Goal: Task Accomplishment & Management: Use online tool/utility

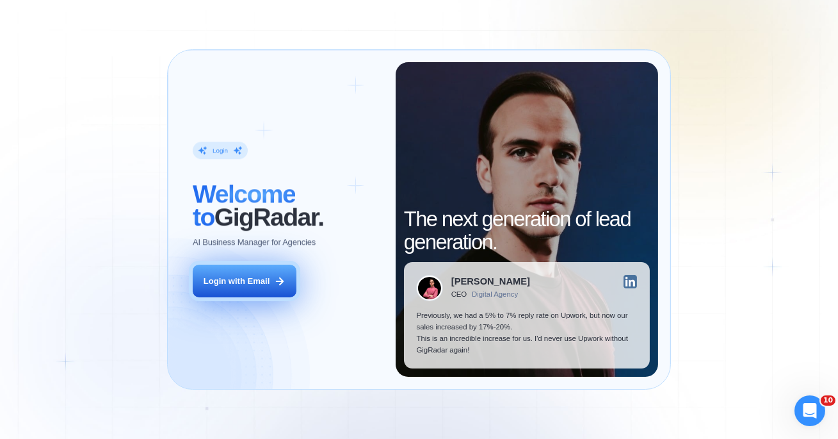
click at [271, 281] on button "Login with Email" at bounding box center [245, 280] width 104 height 33
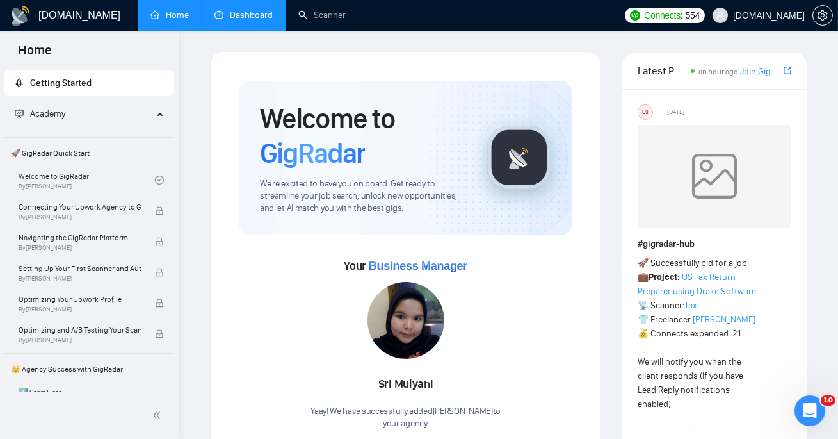
click at [254, 20] on link "Dashboard" at bounding box center [243, 15] width 58 height 11
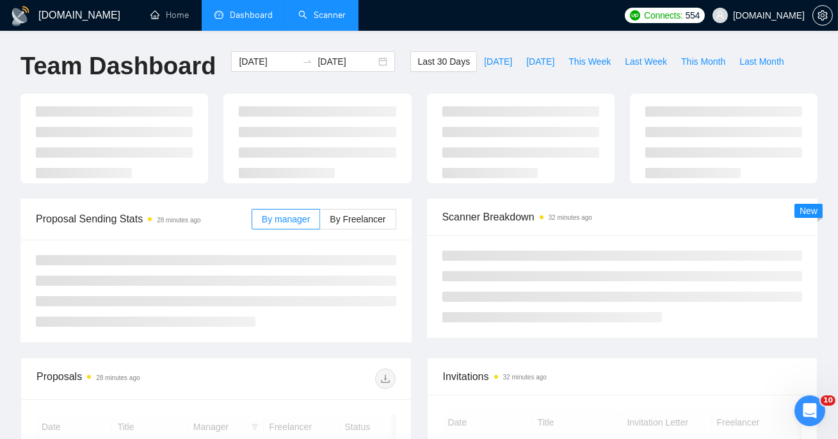
click at [311, 14] on link "Scanner" at bounding box center [321, 15] width 47 height 11
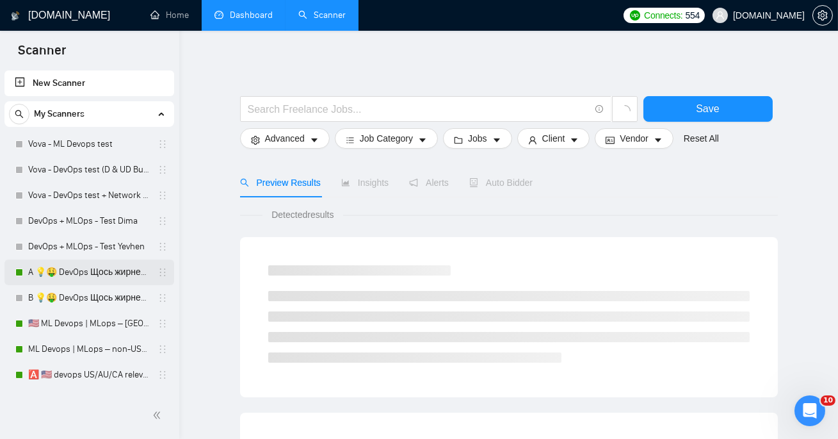
click at [74, 269] on link "A 💡🤑 DevOps Щось жирненьке -" at bounding box center [89, 272] width 122 height 26
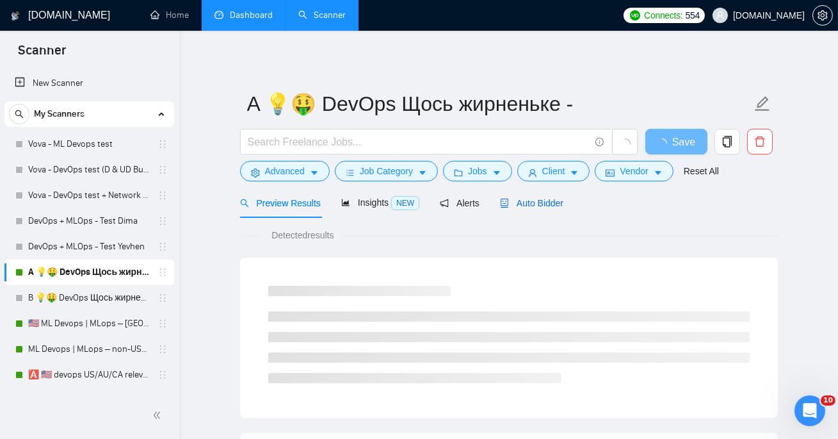
click at [528, 202] on span "Auto Bidder" at bounding box center [531, 203] width 63 height 10
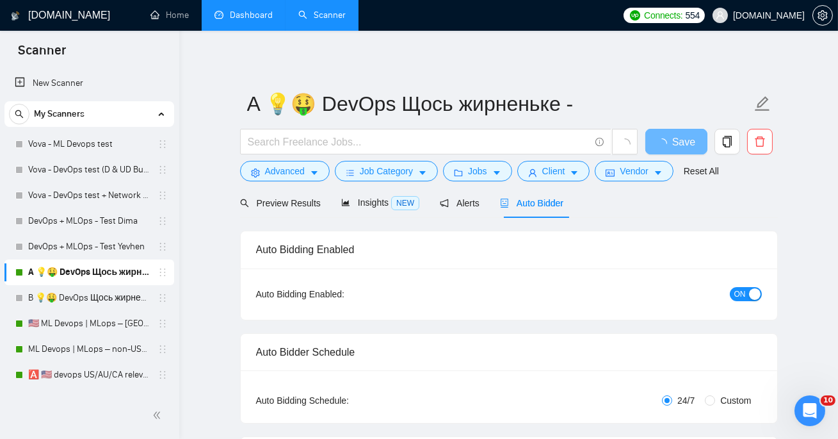
checkbox input "true"
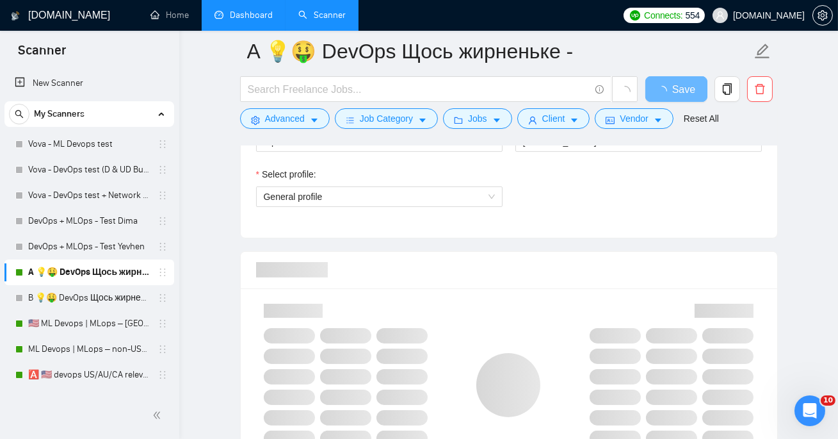
scroll to position [762, 0]
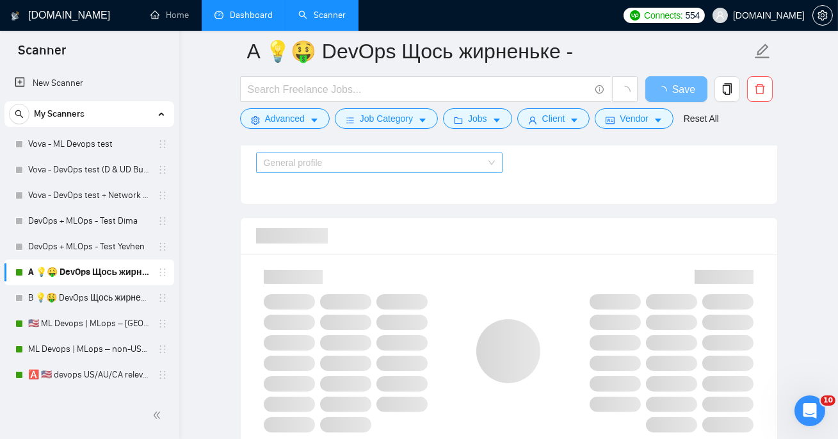
click at [425, 156] on span "General profile" at bounding box center [379, 162] width 231 height 19
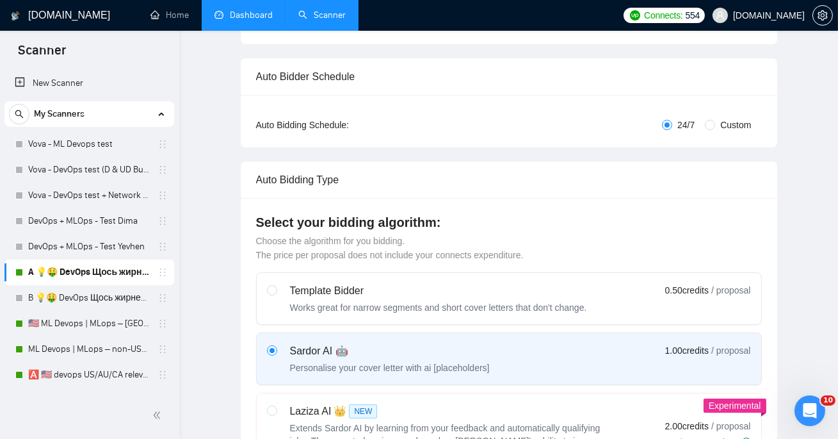
scroll to position [0, 0]
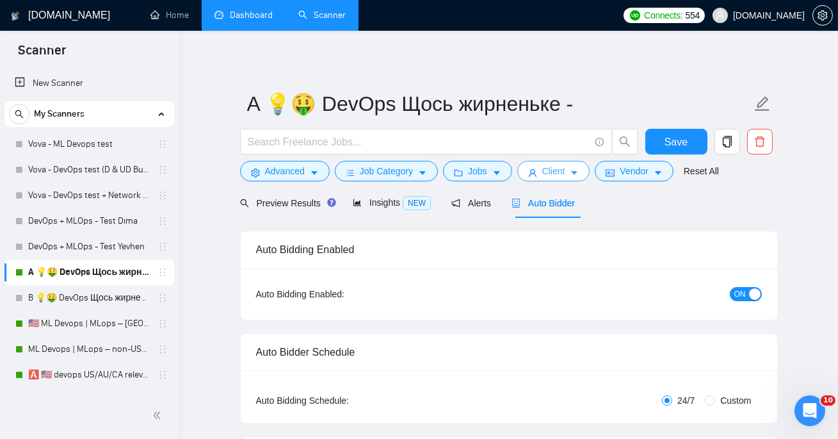
click at [563, 167] on span "Client" at bounding box center [553, 171] width 23 height 14
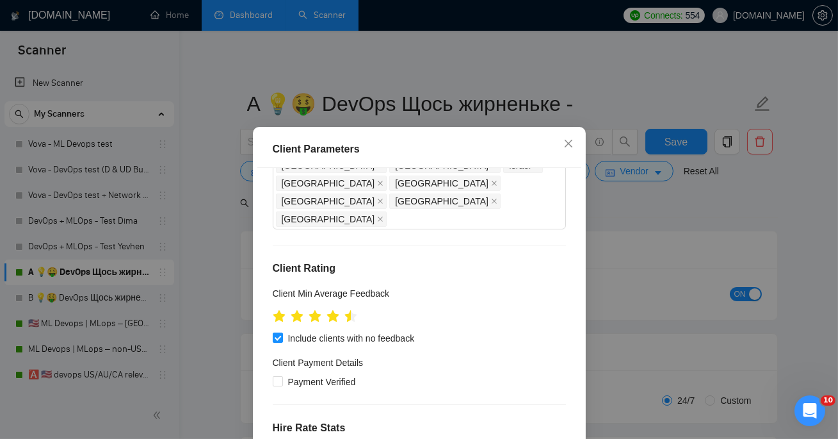
scroll to position [275, 0]
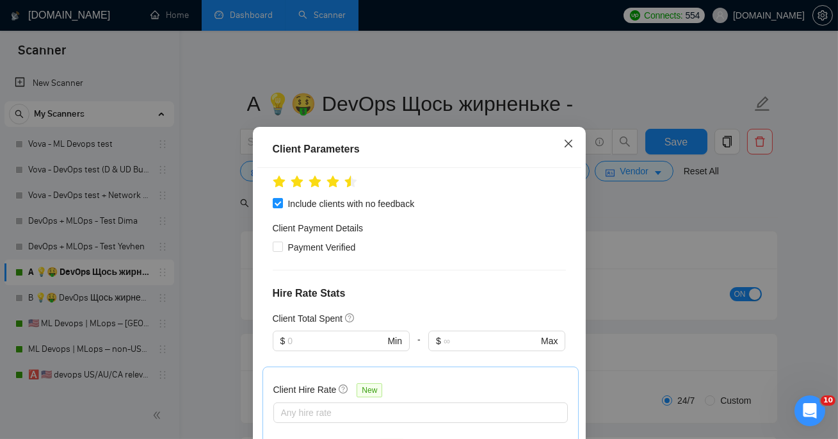
click at [573, 134] on span "Close" at bounding box center [568, 144] width 35 height 35
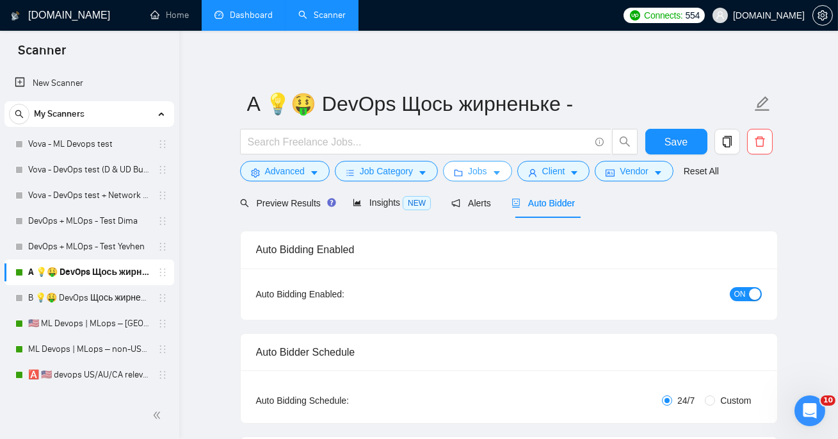
click at [478, 172] on span "Jobs" at bounding box center [477, 171] width 19 height 14
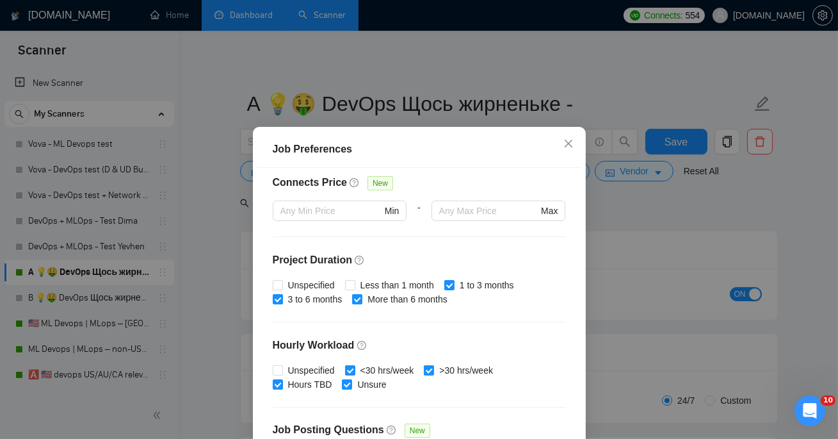
scroll to position [414, 0]
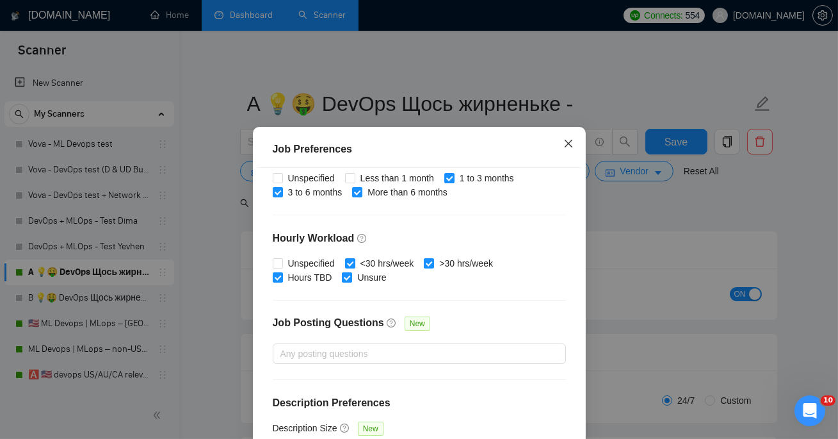
click at [576, 136] on span "Close" at bounding box center [568, 144] width 35 height 35
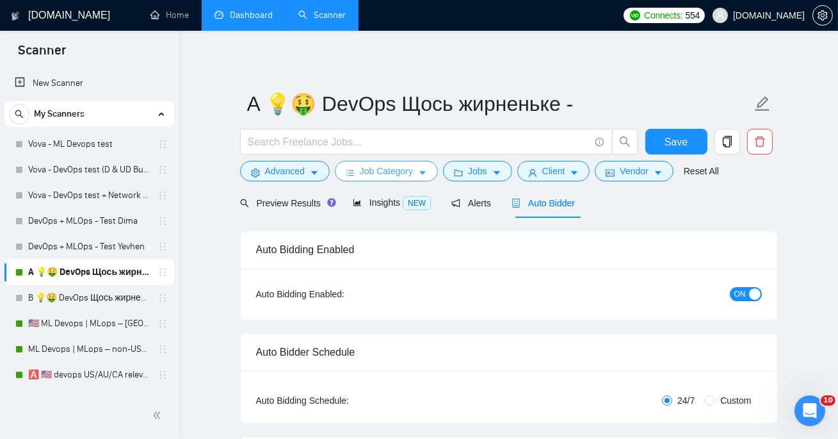
click at [383, 170] on span "Job Category" at bounding box center [386, 171] width 53 height 14
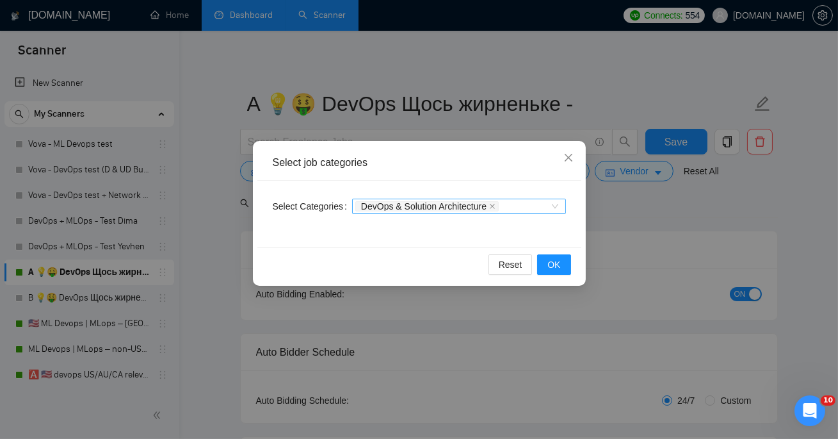
click at [524, 201] on div "DevOps & Solution Architecture" at bounding box center [452, 206] width 195 height 13
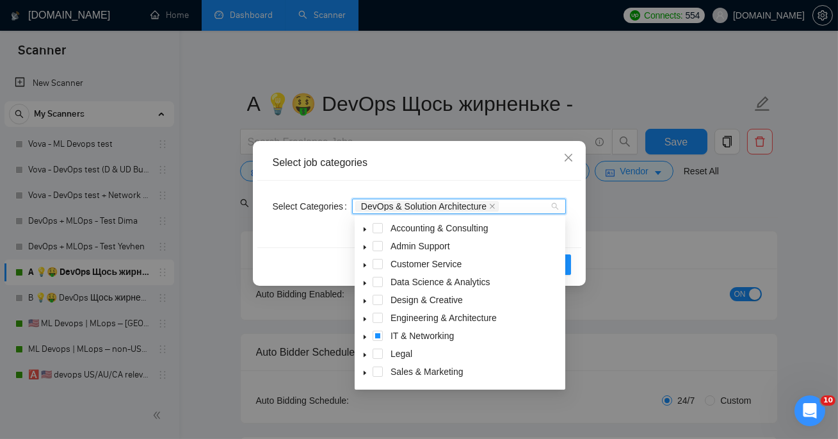
click at [366, 338] on icon "caret-down" at bounding box center [365, 337] width 6 height 6
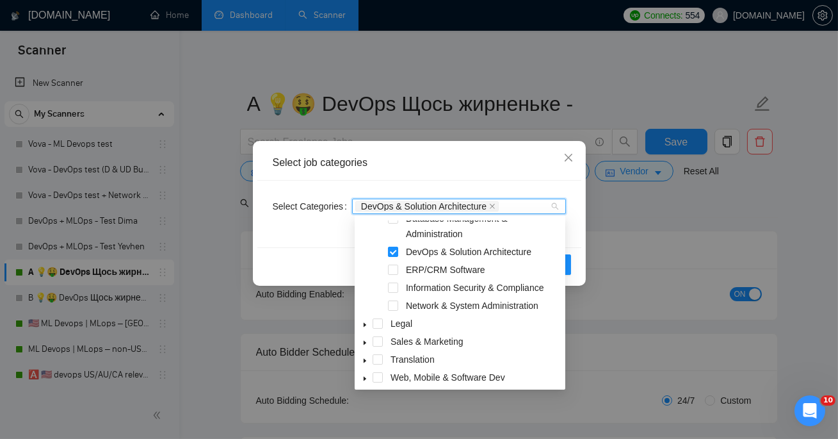
scroll to position [156, 0]
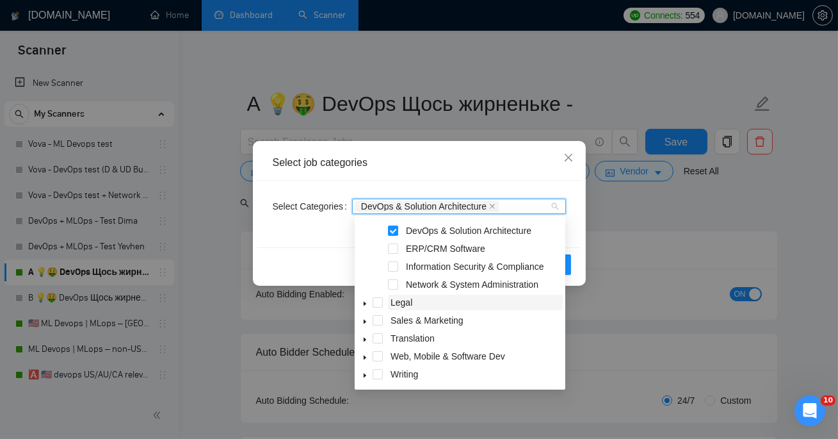
drag, startPoint x: 400, startPoint y: 284, endPoint x: 554, endPoint y: 295, distance: 154.1
click at [554, 294] on div "Database Management & Administration DevOps & Solution Architecture ERP/CRM Sof…" at bounding box center [460, 287] width 206 height 195
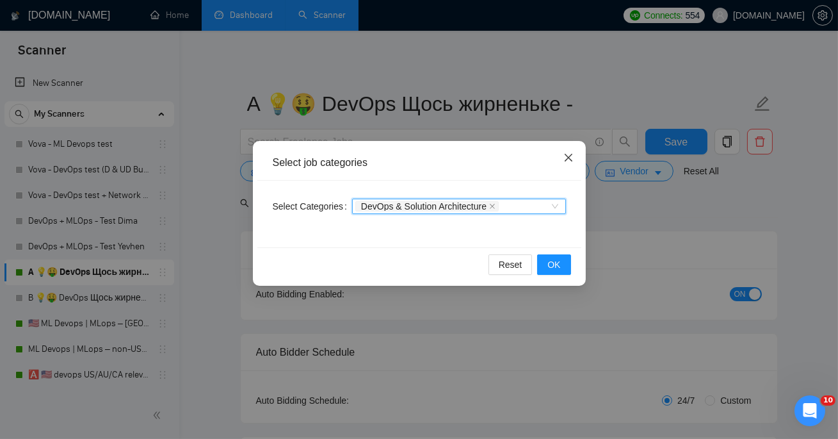
click at [566, 153] on icon "close" at bounding box center [568, 157] width 10 height 10
